Goal: Check status: Check status

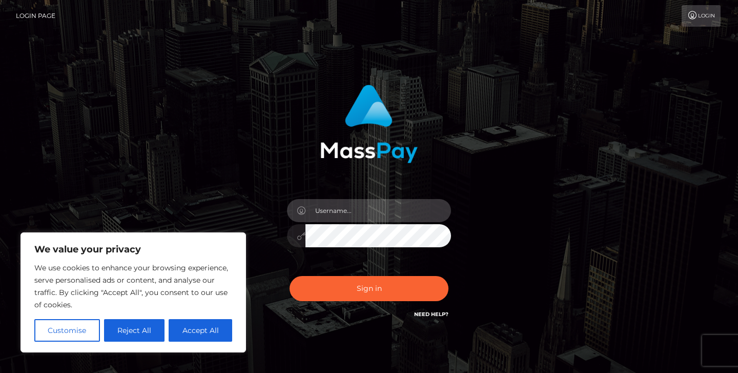
type input "jeremyfeist"
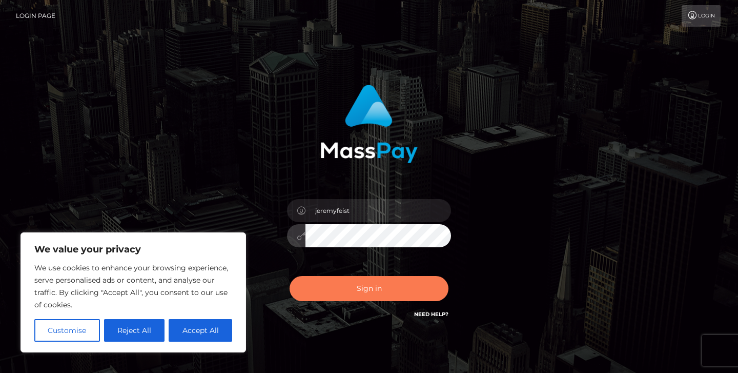
click at [349, 283] on button "Sign in" at bounding box center [369, 288] width 159 height 25
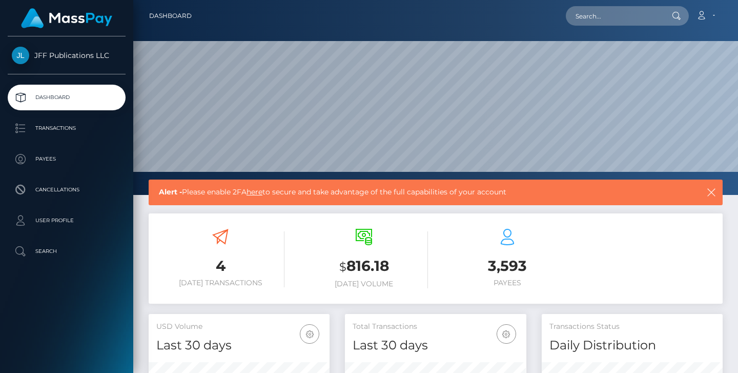
scroll to position [181, 181]
click at [54, 126] on p "Transactions" at bounding box center [67, 127] width 110 height 15
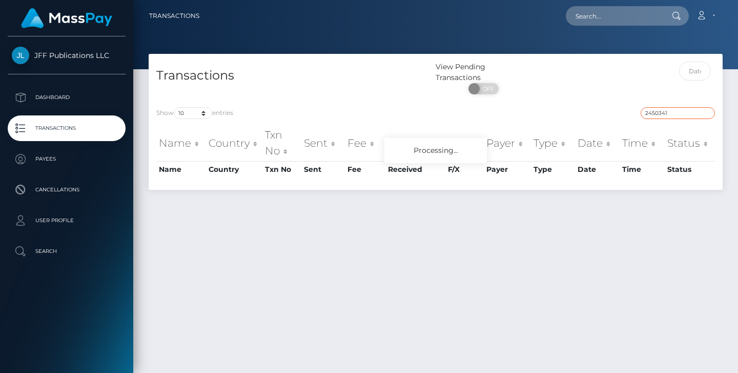
click at [709, 113] on input "2450341" at bounding box center [678, 113] width 74 height 12
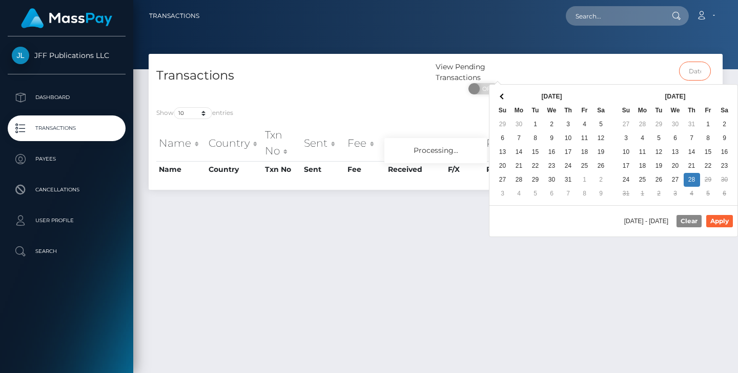
click at [694, 75] on input "text" at bounding box center [695, 71] width 32 height 19
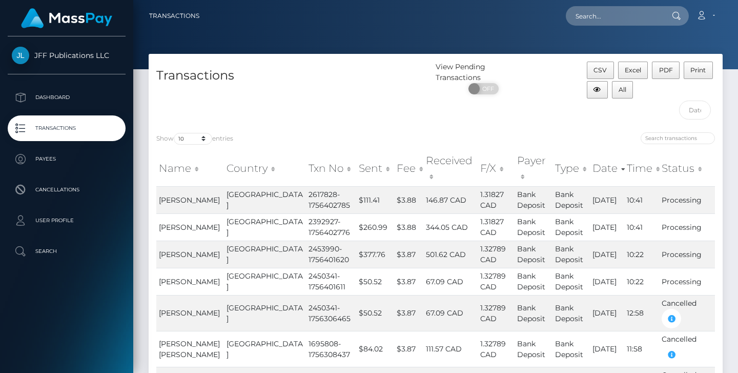
click at [431, 109] on div "Transactions" at bounding box center [292, 93] width 287 height 63
